Goal: Task Accomplishment & Management: Use online tool/utility

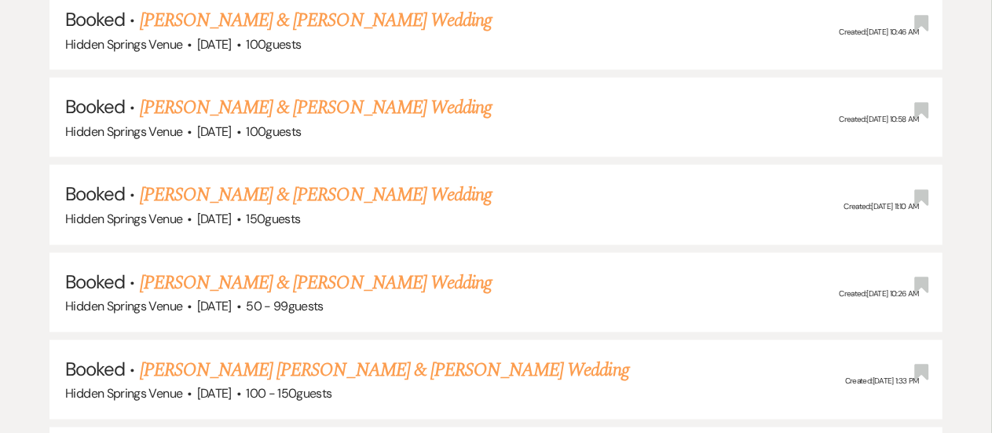
scroll to position [1070, 0]
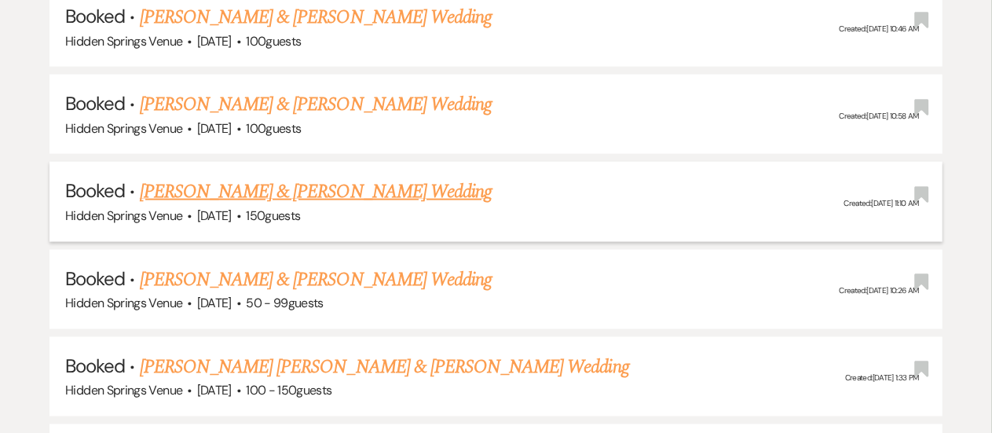
click at [410, 187] on link "[PERSON_NAME] & [PERSON_NAME] Wedding" at bounding box center [316, 192] width 352 height 28
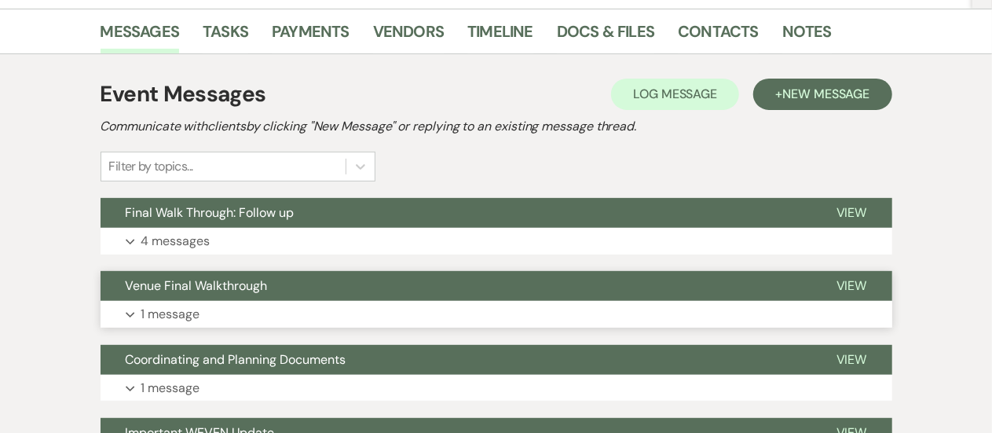
scroll to position [216, 0]
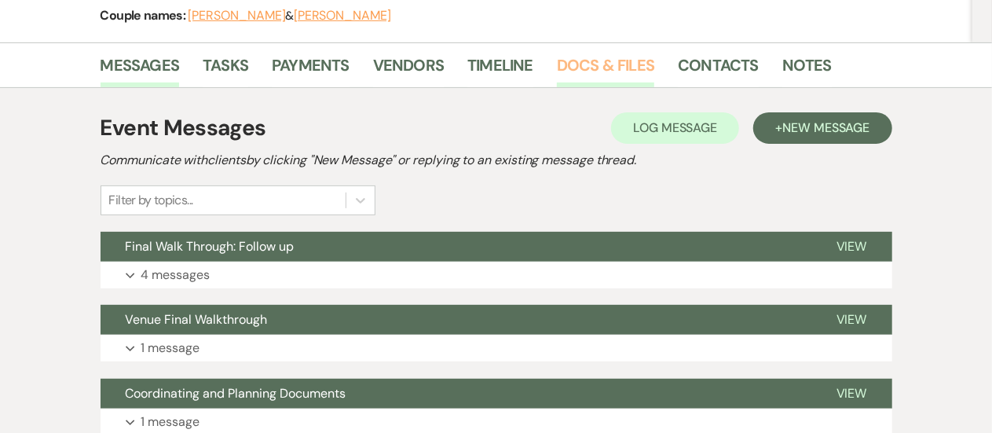
click at [607, 80] on link "Docs & Files" at bounding box center [605, 70] width 97 height 35
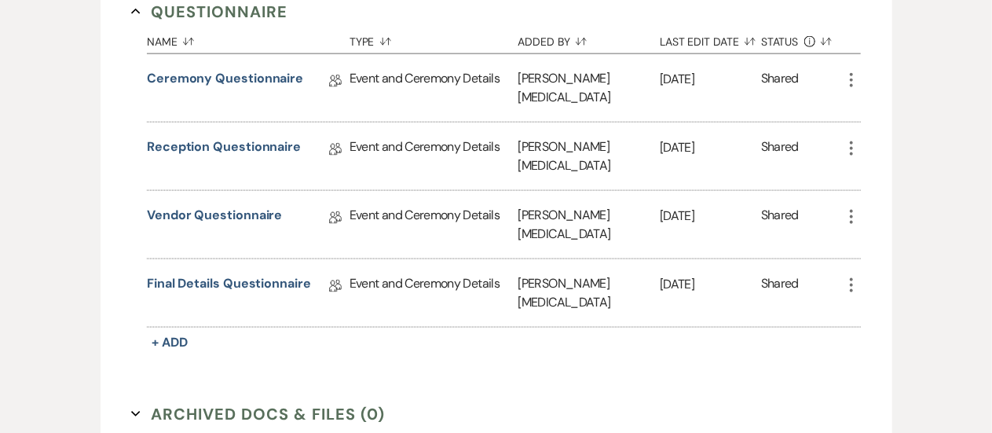
scroll to position [1040, 0]
click at [236, 205] on link "Vendor Questionnaire" at bounding box center [214, 217] width 135 height 24
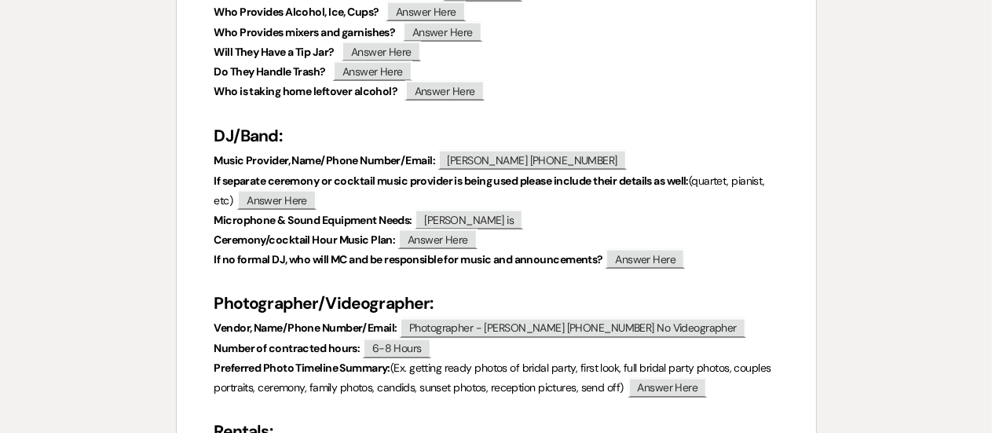
scroll to position [1228, 0]
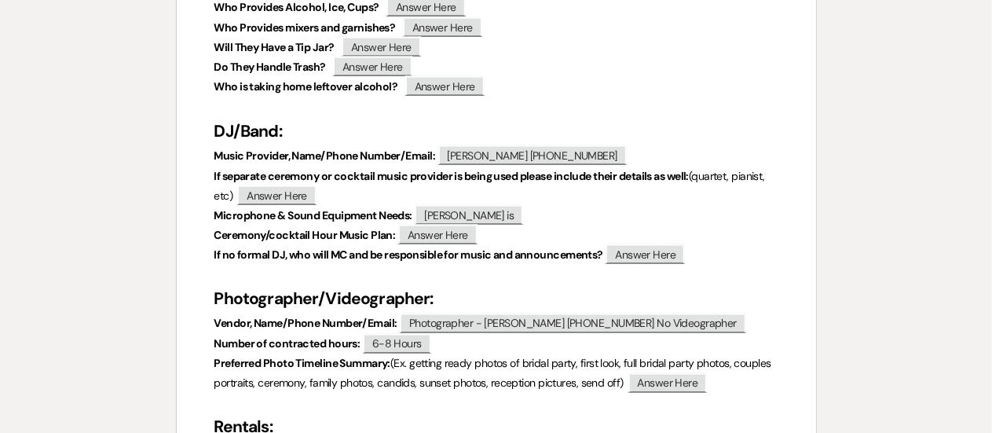
click at [559, 216] on p "Microphone & Sound Equipment Needs: ﻿ [PERSON_NAME] is ﻿" at bounding box center [497, 216] width 564 height 20
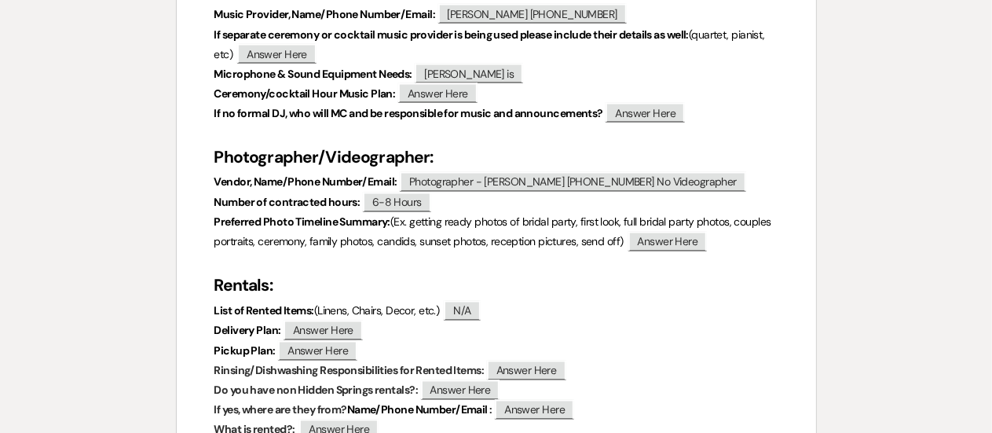
scroll to position [1370, 0]
